Goal: Navigation & Orientation: Find specific page/section

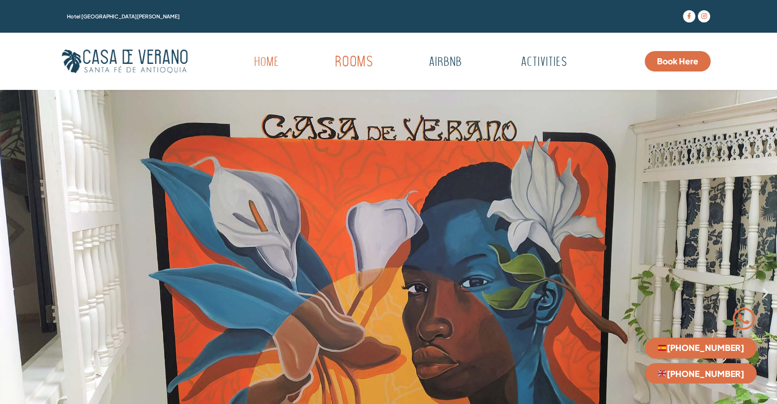
click at [365, 61] on link "Rooms" at bounding box center [354, 63] width 100 height 28
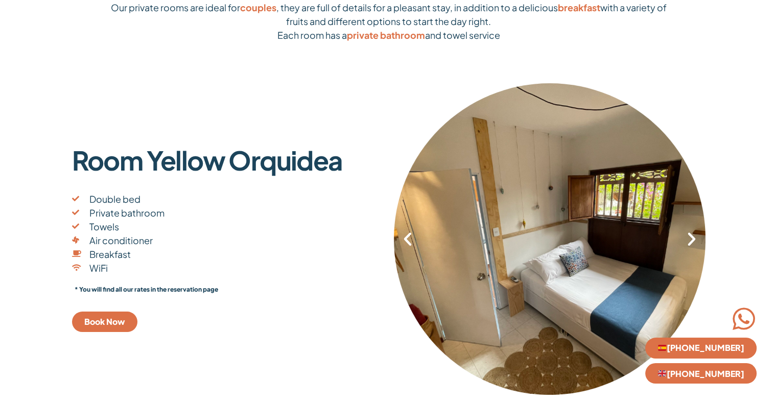
scroll to position [153, 0]
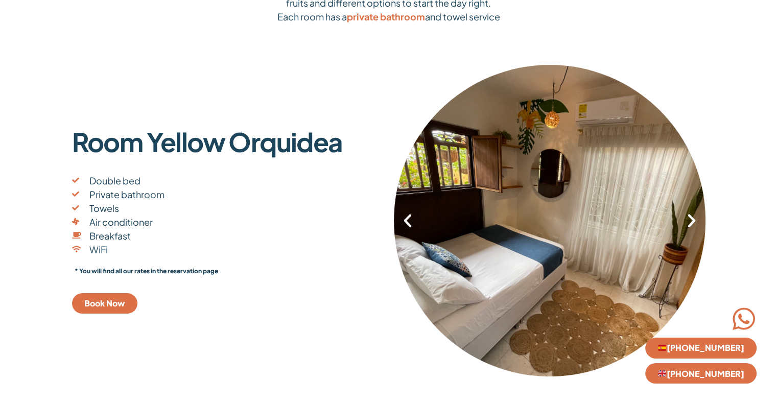
click at [686, 222] on icon "Next slide" at bounding box center [691, 220] width 17 height 17
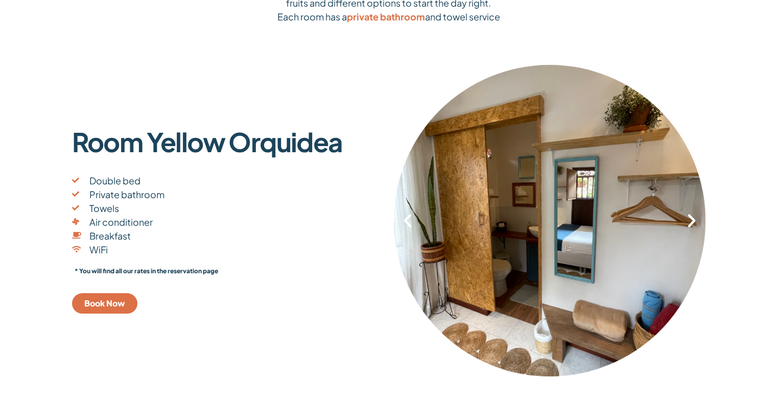
click at [688, 220] on icon "Next slide" at bounding box center [691, 220] width 17 height 17
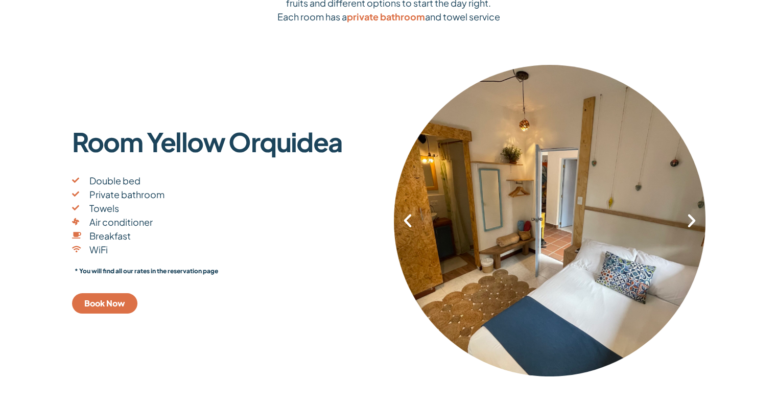
click at [688, 220] on icon "Next slide" at bounding box center [691, 220] width 17 height 17
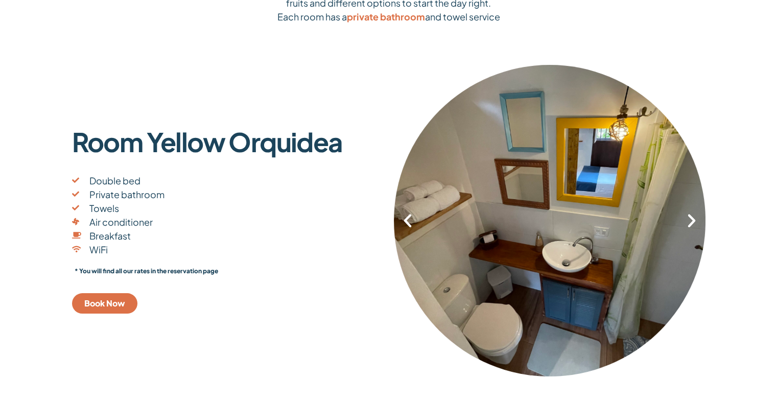
click at [688, 220] on icon "Next slide" at bounding box center [691, 220] width 17 height 17
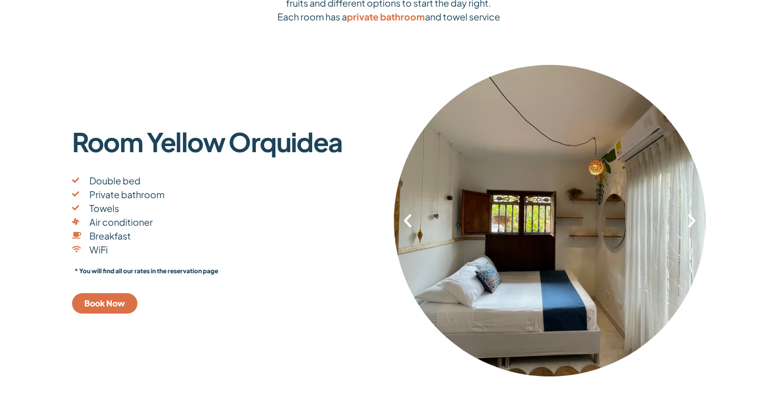
click at [688, 220] on icon "Next slide" at bounding box center [691, 220] width 17 height 17
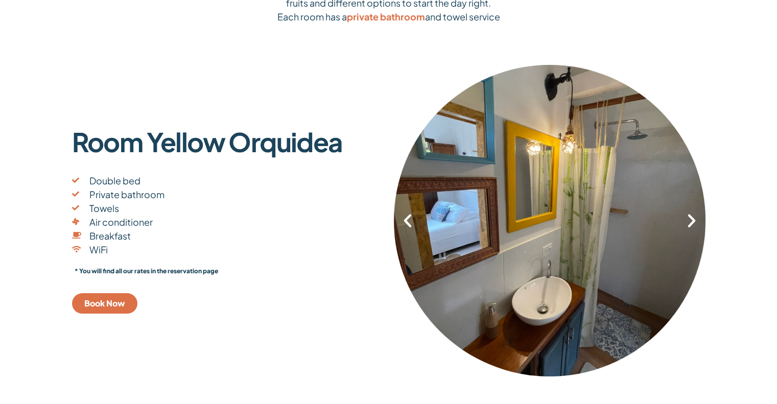
click at [688, 220] on icon "Next slide" at bounding box center [691, 220] width 17 height 17
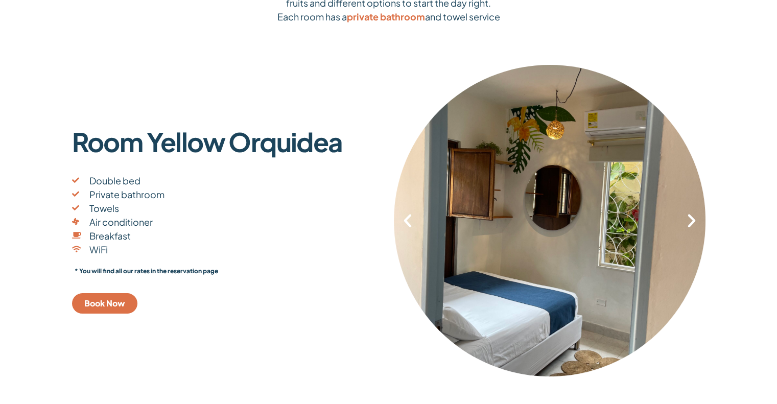
click at [688, 220] on icon "Next slide" at bounding box center [691, 220] width 17 height 17
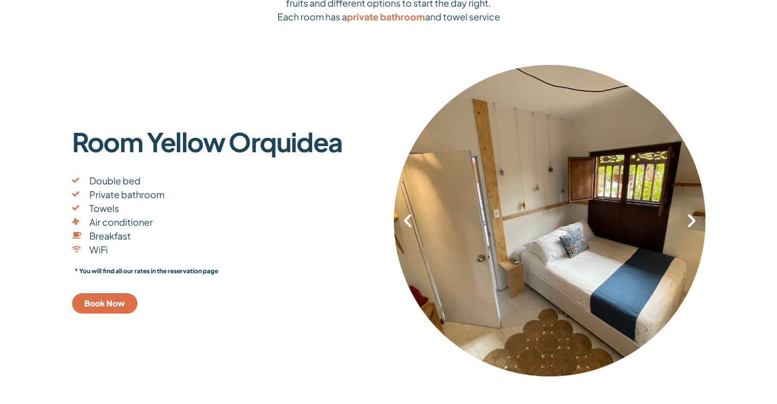
click at [688, 220] on icon "Next slide" at bounding box center [691, 220] width 17 height 17
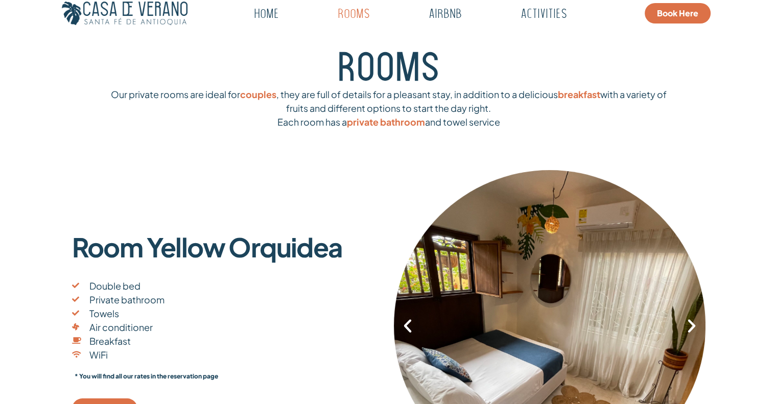
scroll to position [0, 0]
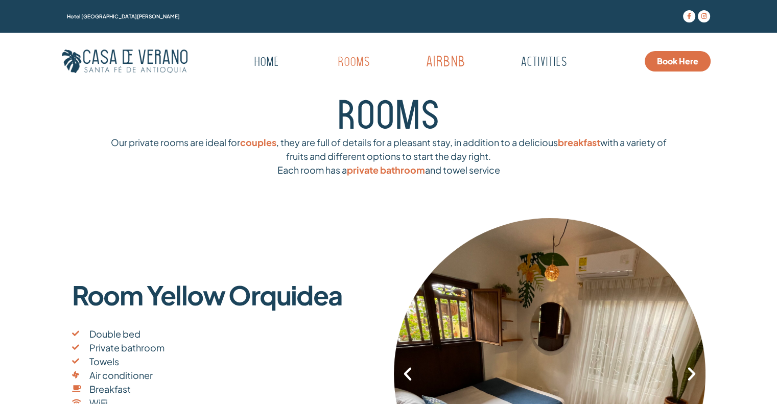
click at [451, 62] on link "Airbnb" at bounding box center [444, 63] width 101 height 28
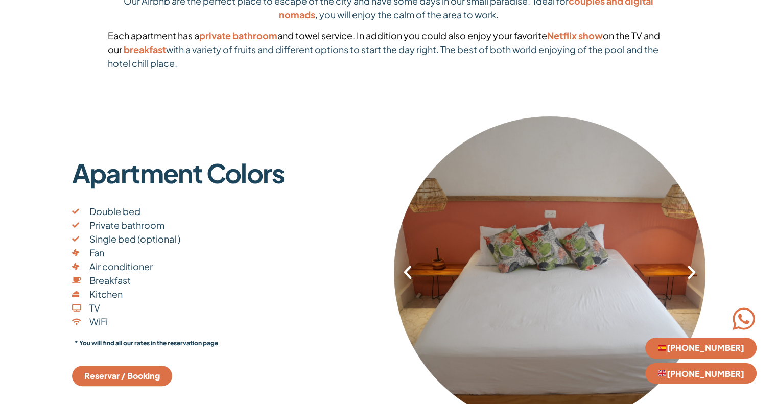
scroll to position [153, 0]
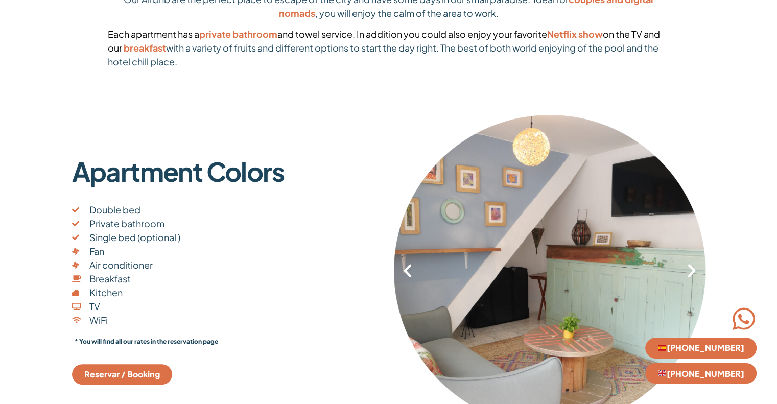
click at [403, 272] on icon "Previous slide" at bounding box center [407, 270] width 17 height 17
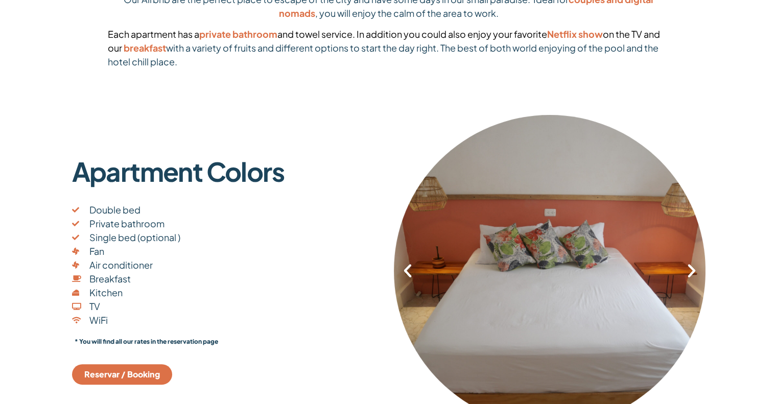
click at [690, 270] on icon "Next slide" at bounding box center [691, 270] width 17 height 17
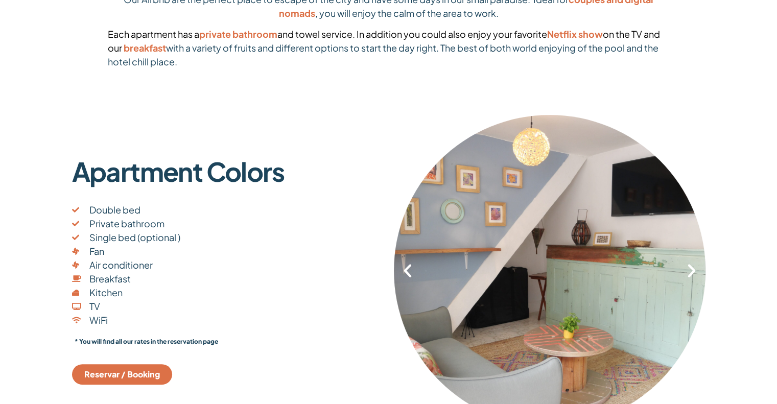
click at [690, 270] on icon "Next slide" at bounding box center [691, 270] width 17 height 17
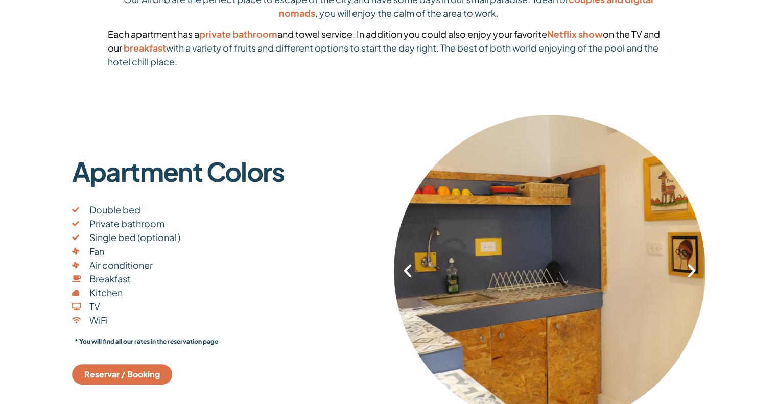
click at [690, 270] on icon "Next slide" at bounding box center [691, 270] width 17 height 17
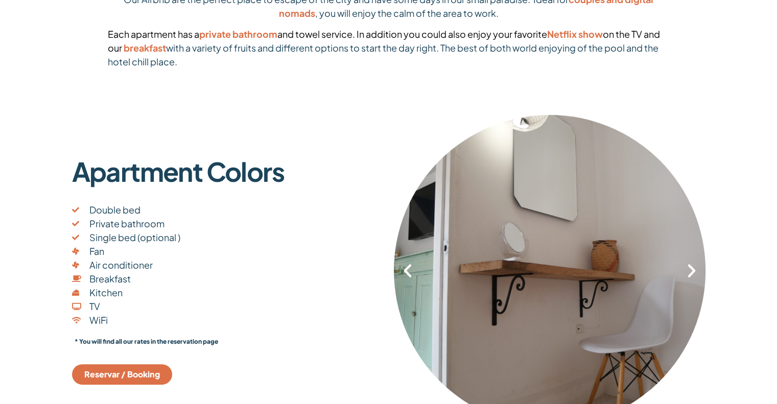
click at [690, 270] on icon "Next slide" at bounding box center [691, 270] width 17 height 17
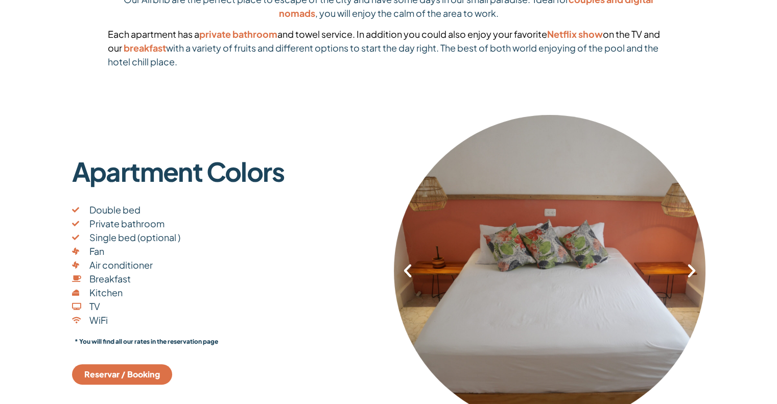
click at [690, 270] on icon "Next slide" at bounding box center [691, 270] width 17 height 17
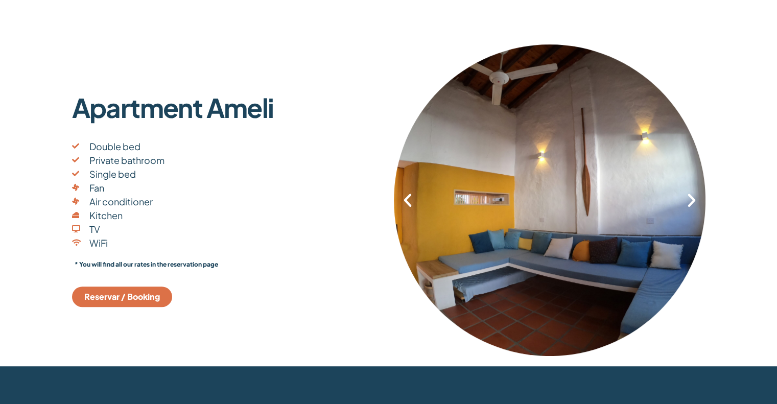
scroll to position [613, 0]
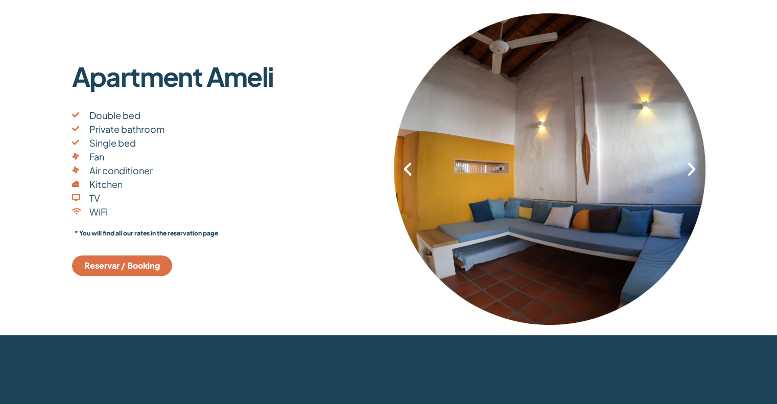
click at [411, 165] on icon "Previous slide" at bounding box center [407, 168] width 17 height 17
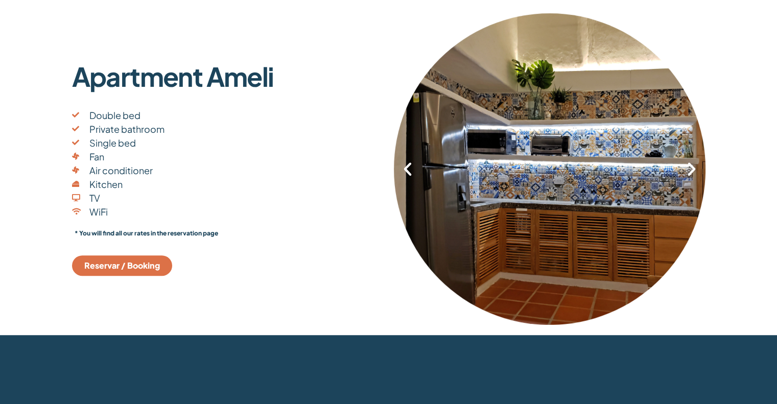
click at [411, 165] on icon "Previous slide" at bounding box center [407, 168] width 17 height 17
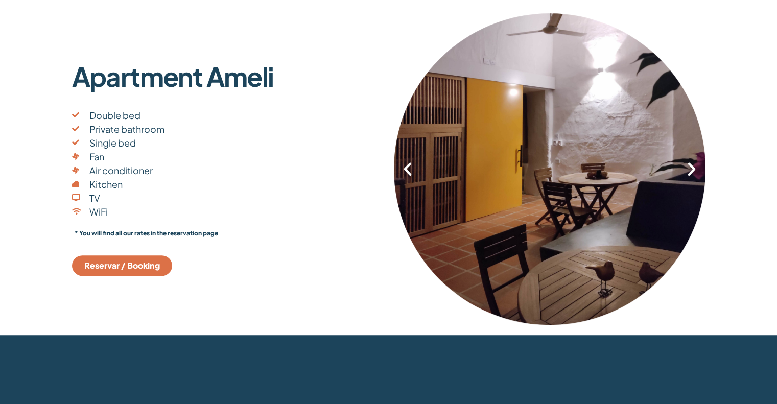
click at [411, 165] on icon "Previous slide" at bounding box center [407, 168] width 17 height 17
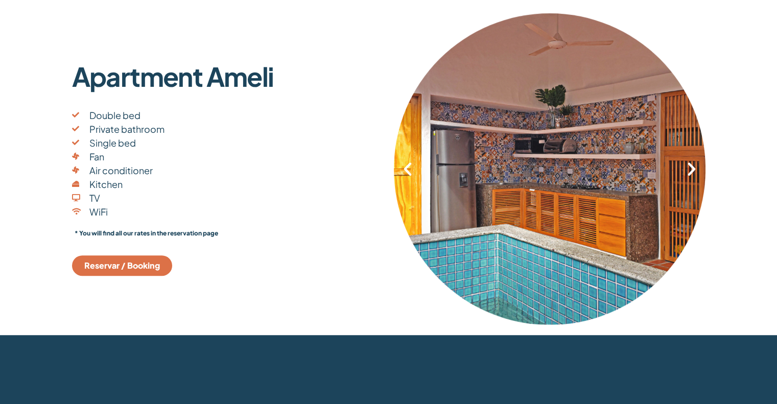
click at [411, 165] on icon "Previous slide" at bounding box center [407, 168] width 17 height 17
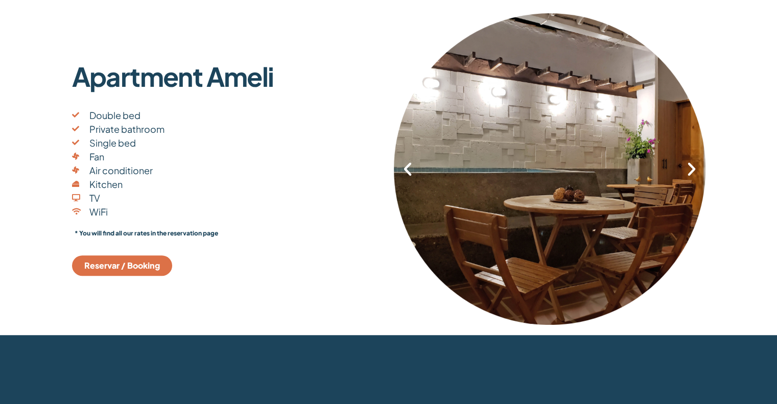
click at [411, 165] on icon "Previous slide" at bounding box center [407, 168] width 17 height 17
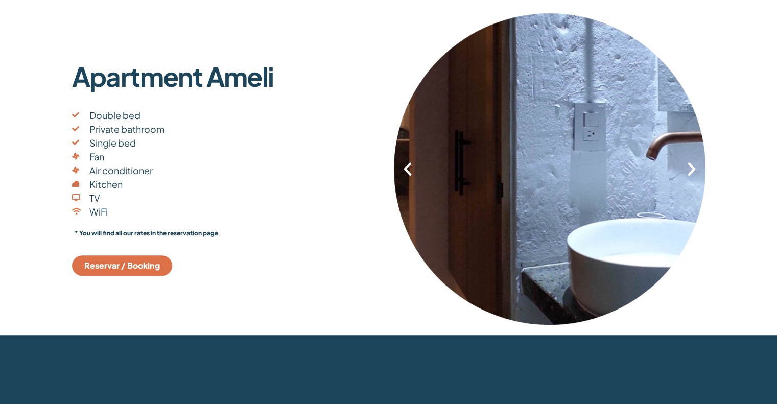
click at [411, 165] on icon "Previous slide" at bounding box center [407, 168] width 17 height 17
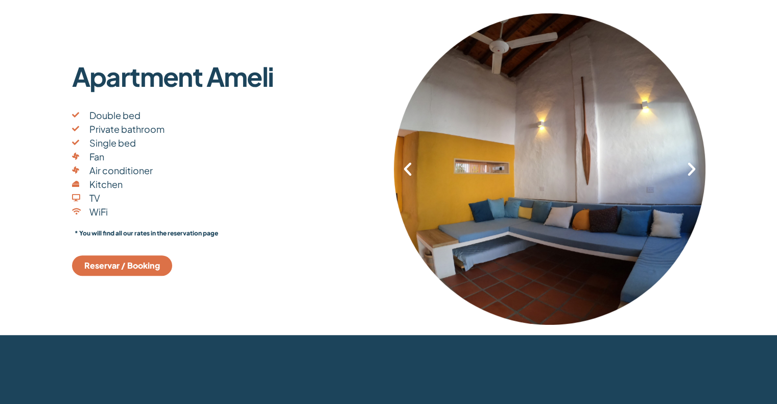
click at [411, 165] on icon "Previous slide" at bounding box center [407, 168] width 17 height 17
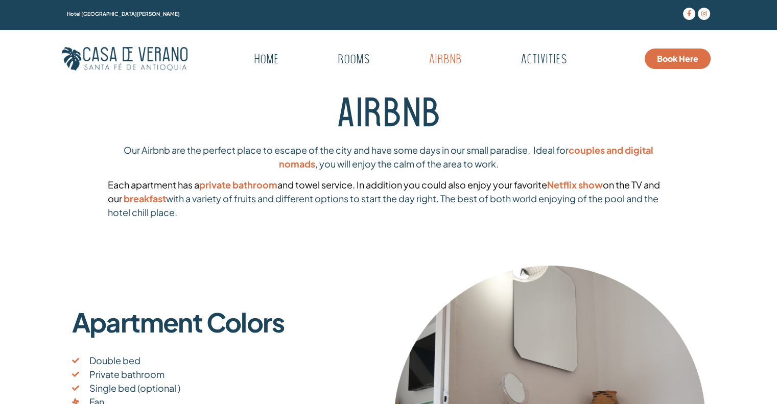
scroll to position [0, 0]
